Goal: Check status: Check status

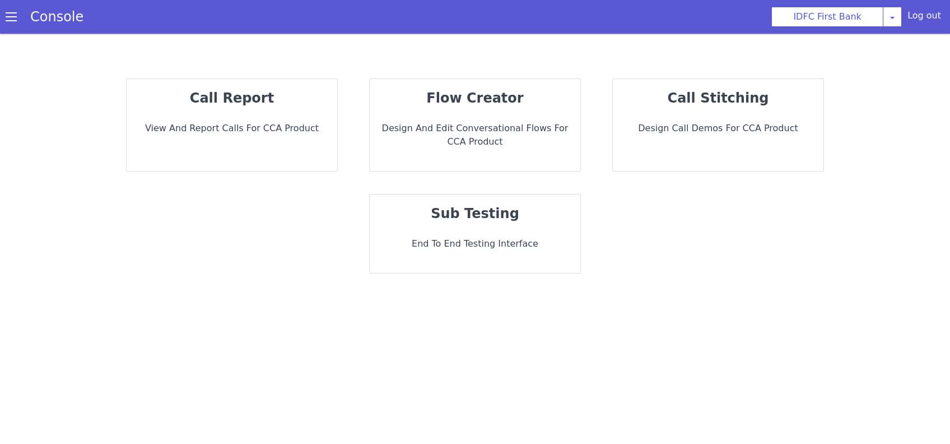
click at [294, 118] on div "call report View and report calls for CCA Product" at bounding box center [232, 125] width 211 height 92
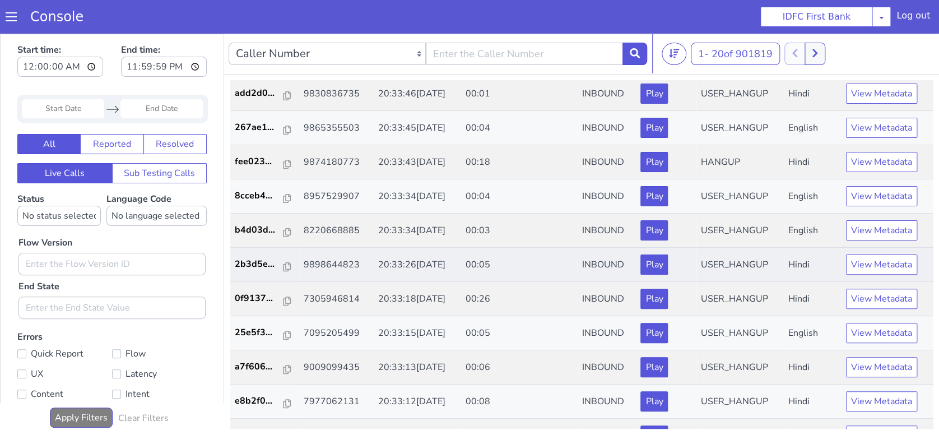
scroll to position [361, 0]
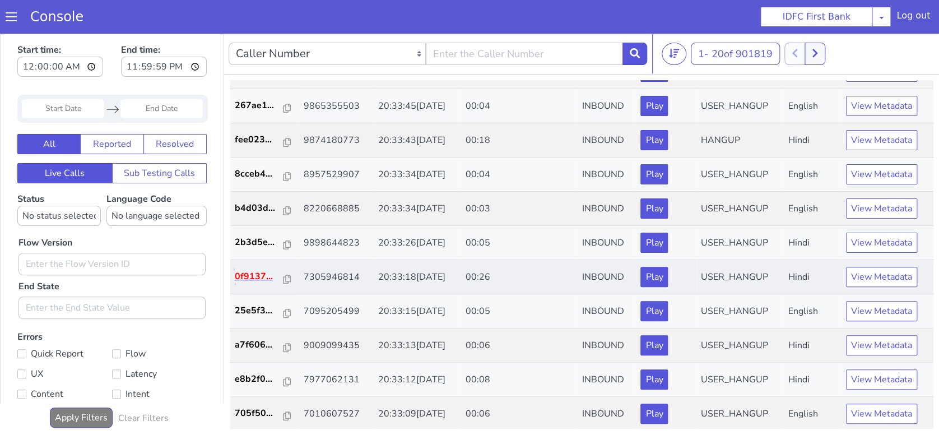
click at [256, 275] on p "0f9137..." at bounding box center [259, 276] width 49 height 13
